Goal: Information Seeking & Learning: Learn about a topic

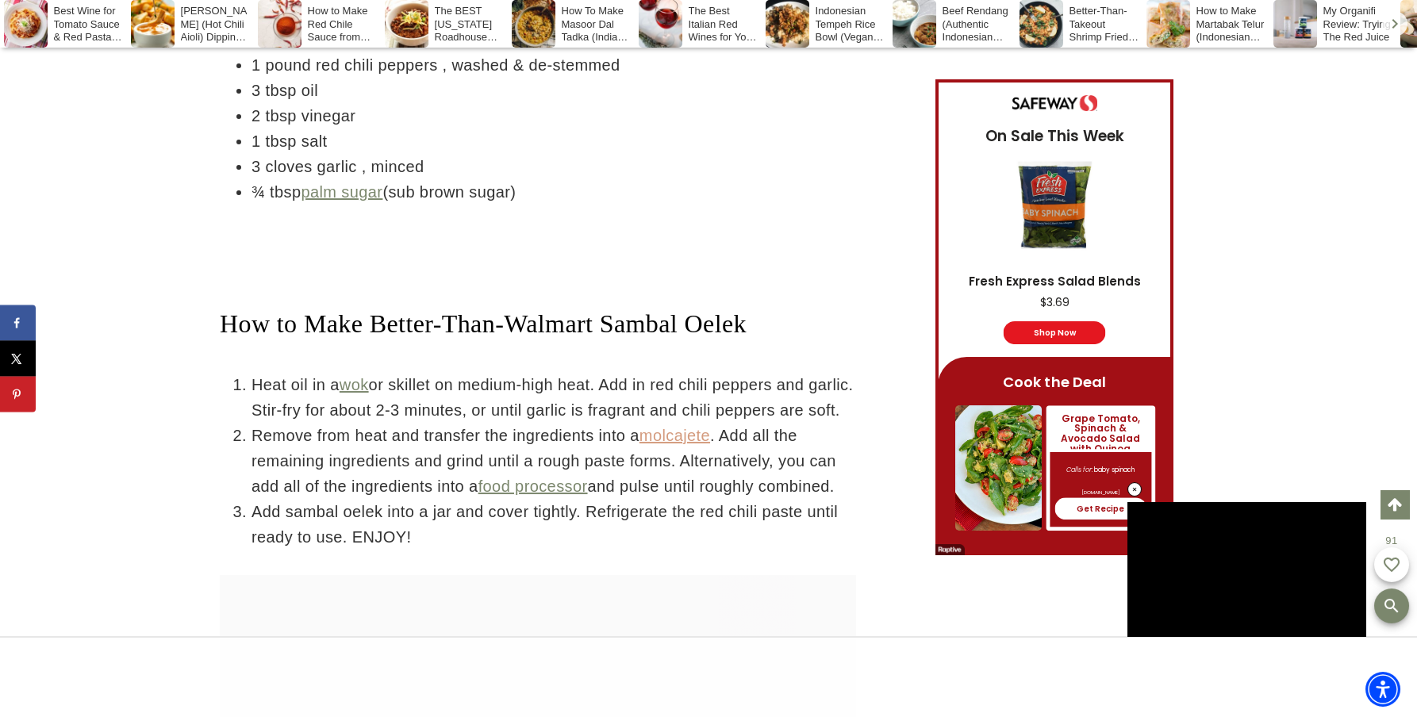
click at [687, 427] on link "molcajete" at bounding box center [675, 435] width 71 height 17
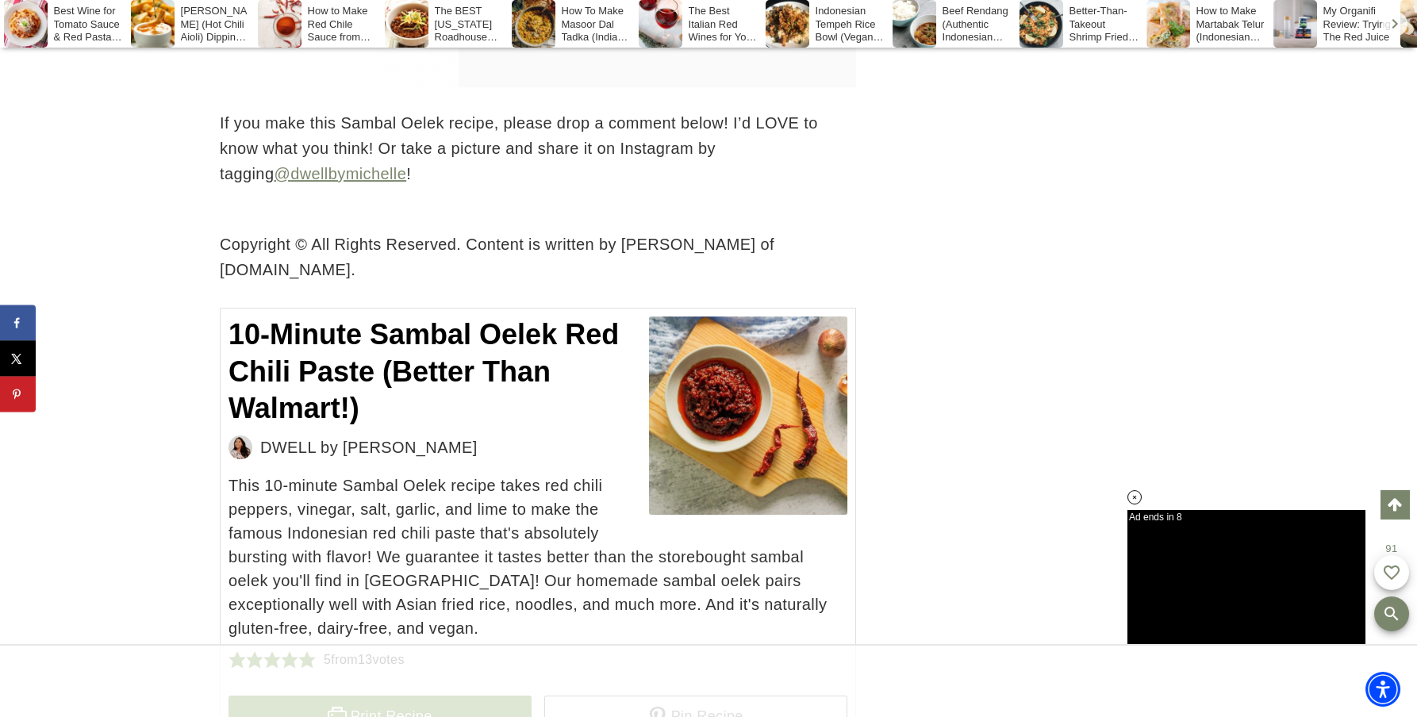
scroll to position [7778, 0]
